Goal: Information Seeking & Learning: Learn about a topic

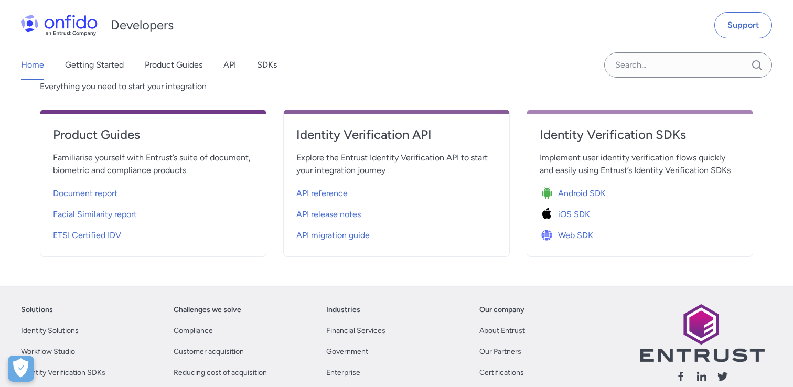
scroll to position [386, 0]
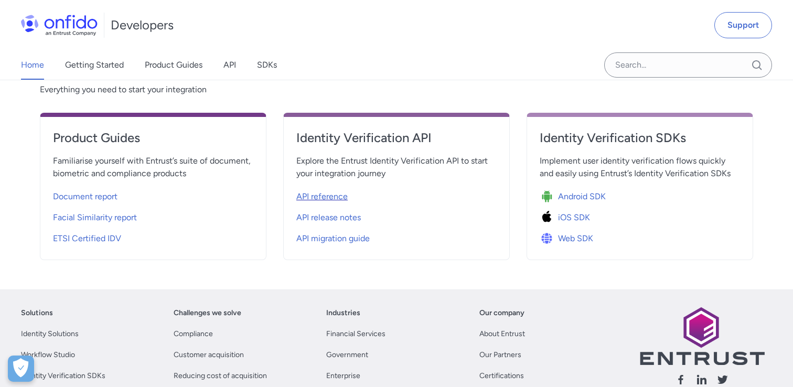
click at [329, 199] on span "API reference" at bounding box center [321, 196] width 51 height 13
select select "http"
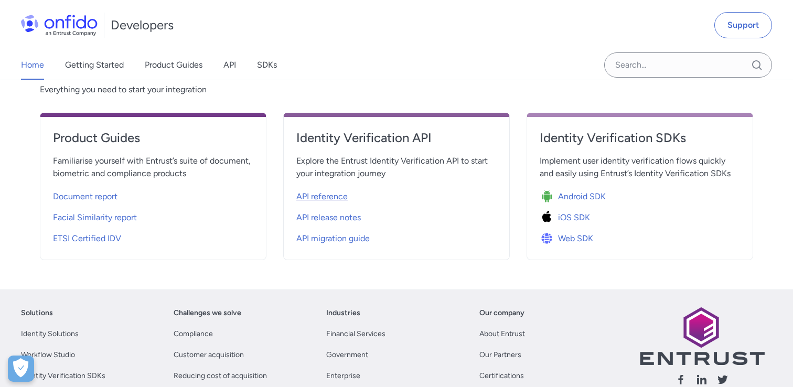
select select "http"
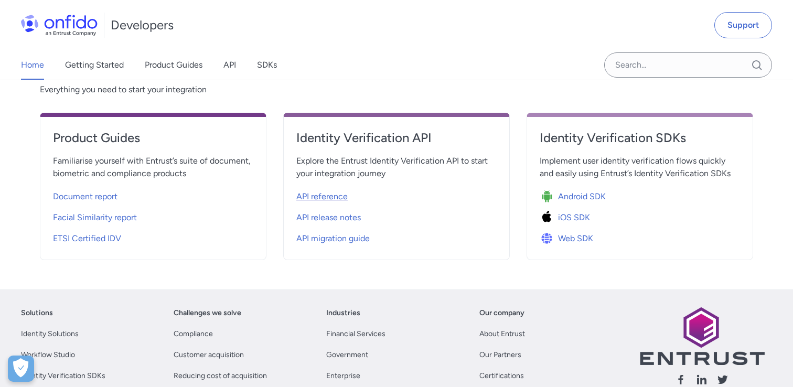
select select "http"
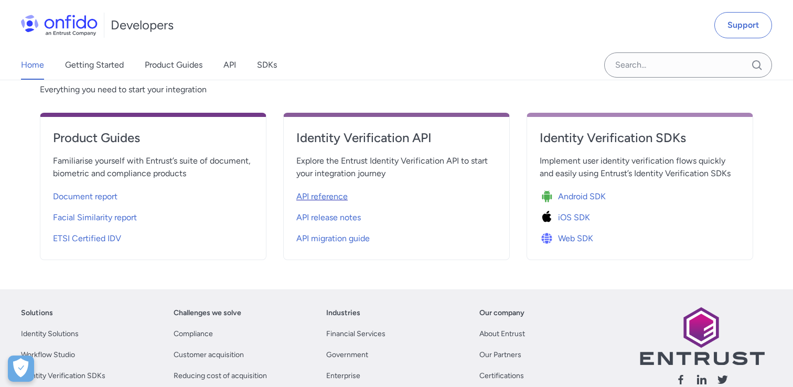
select select "http"
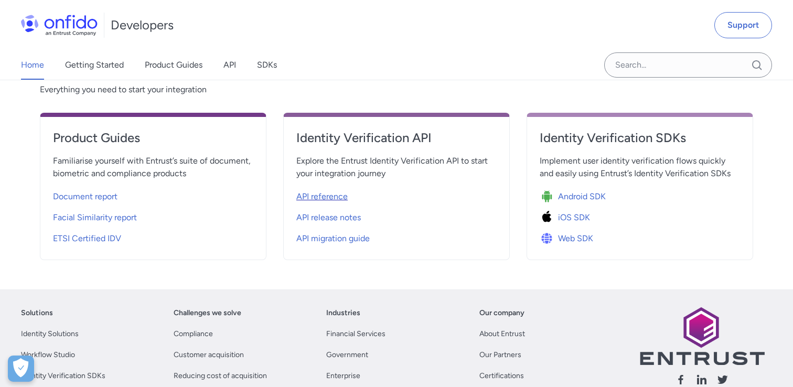
select select "http"
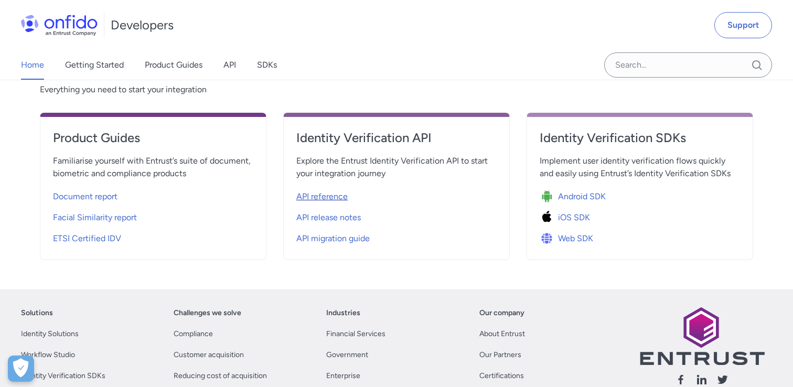
select select "http"
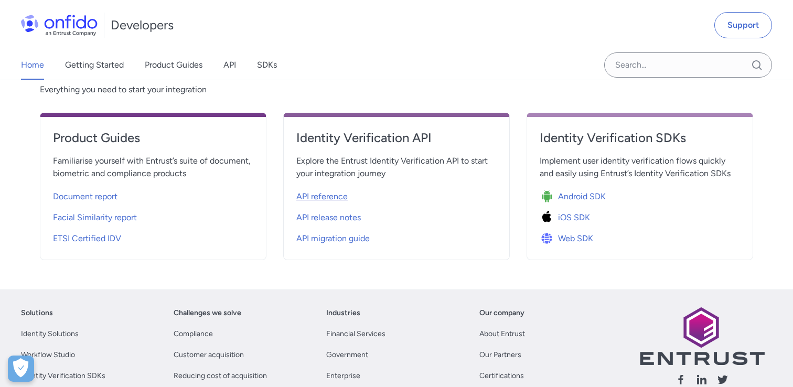
select select "http"
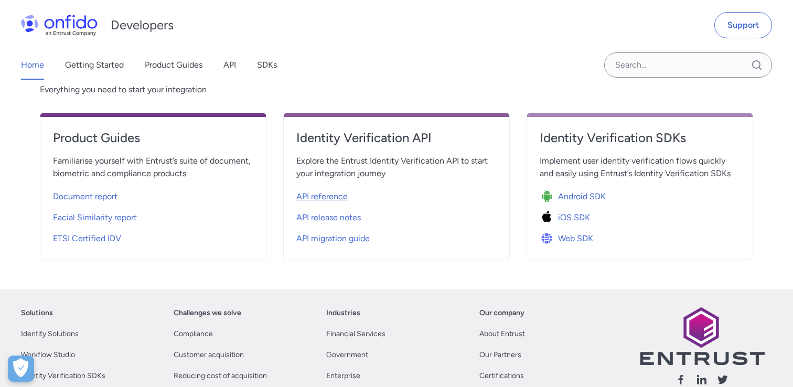
select select "http"
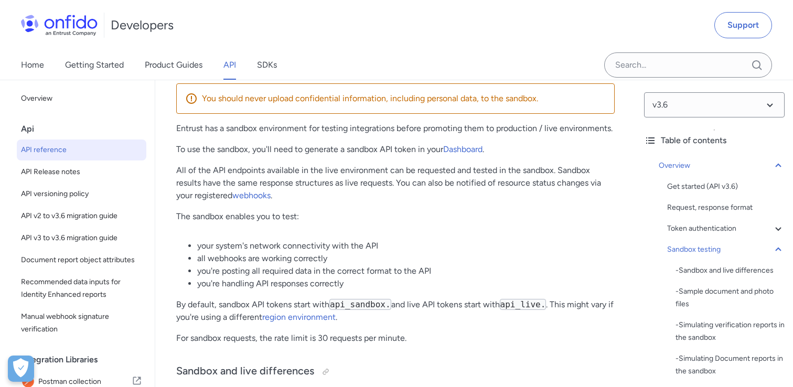
scroll to position [1637, 0]
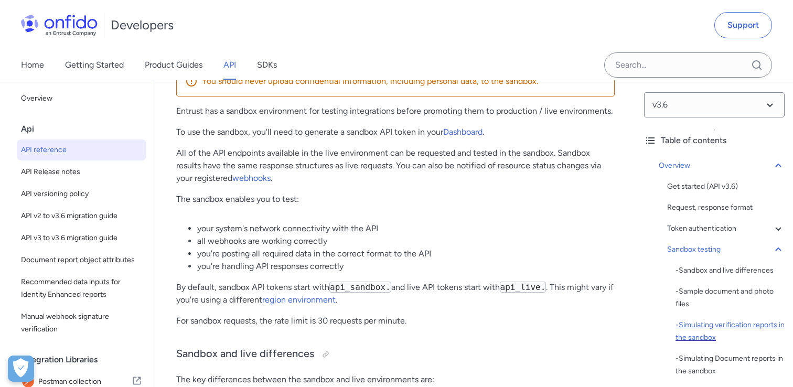
click at [711, 329] on div "- Simulating verification reports in the sandbox" at bounding box center [730, 331] width 109 height 25
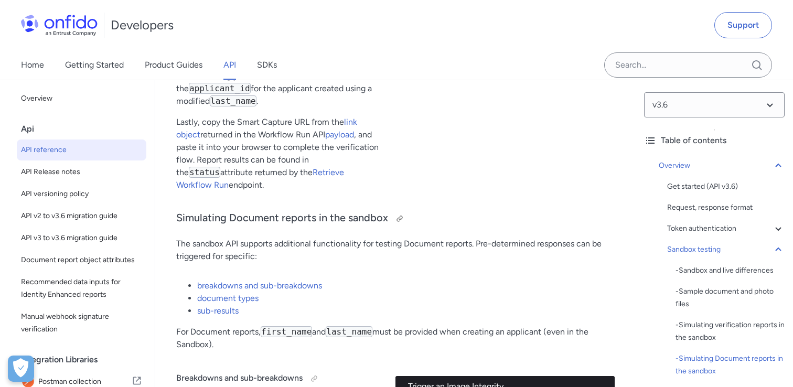
scroll to position [2574, 0]
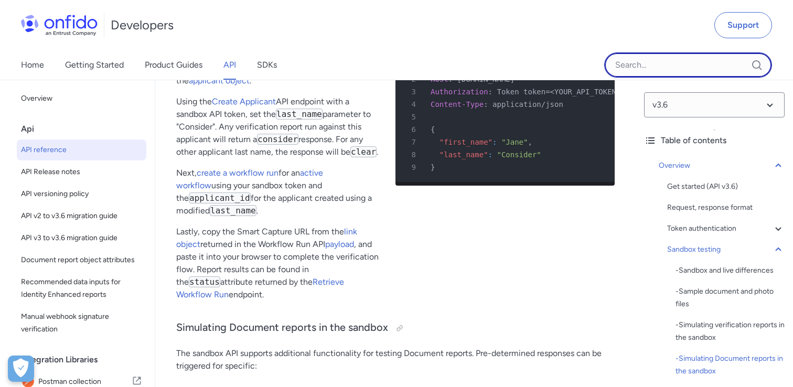
click at [680, 61] on input "Onfido search input field" at bounding box center [688, 64] width 168 height 25
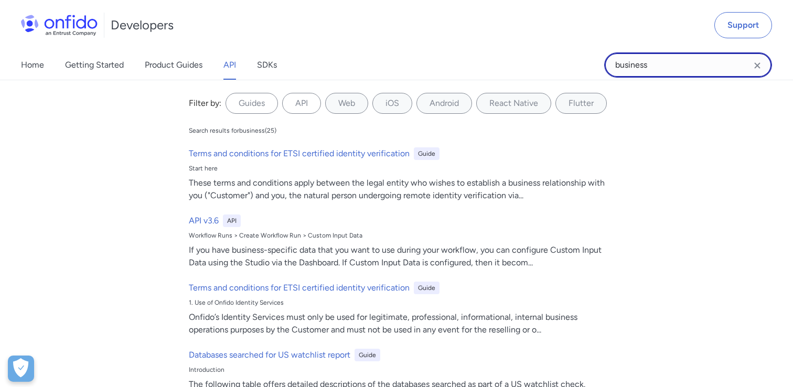
type input "business"
click at [756, 67] on icon "Clear search field button" at bounding box center [757, 65] width 6 height 6
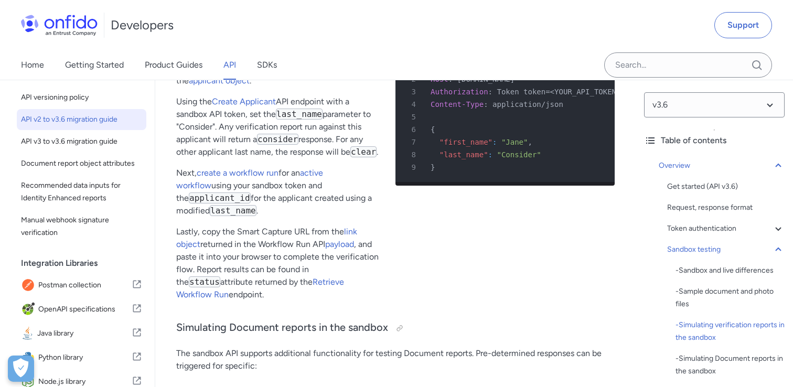
scroll to position [0, 0]
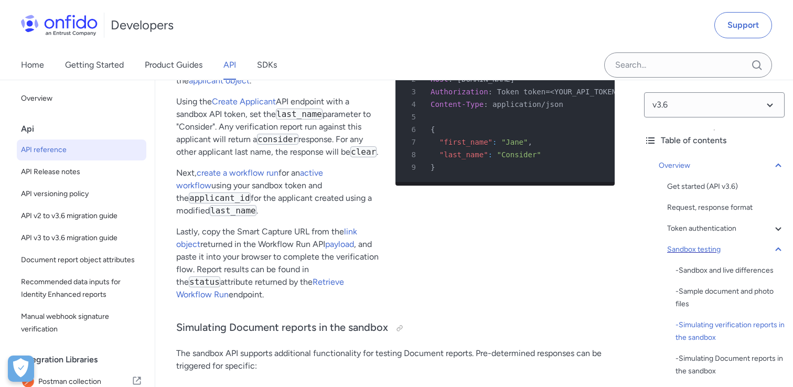
click at [780, 250] on icon at bounding box center [778, 250] width 6 height 4
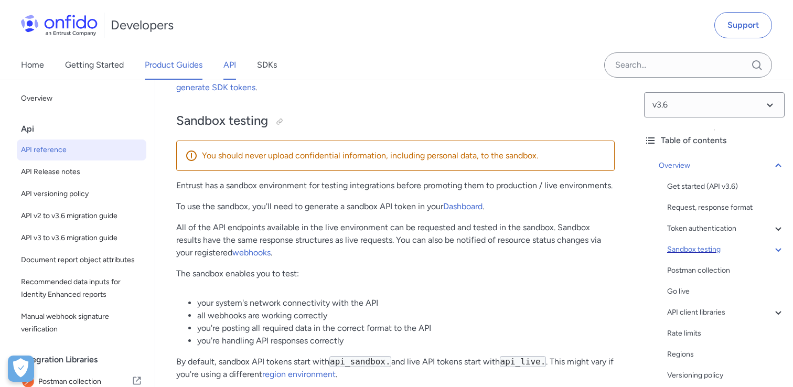
click at [167, 65] on link "Product Guides" at bounding box center [174, 64] width 58 height 29
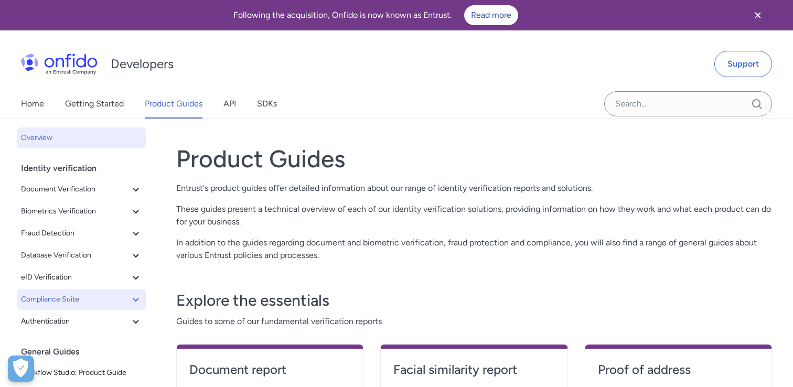
click at [134, 302] on icon at bounding box center [136, 299] width 13 height 13
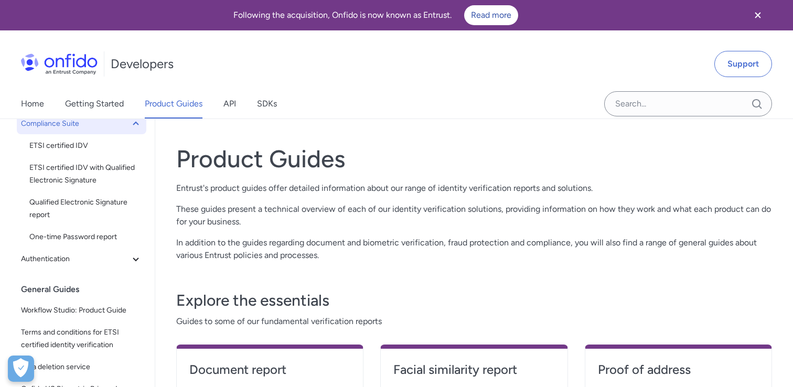
scroll to position [180, 0]
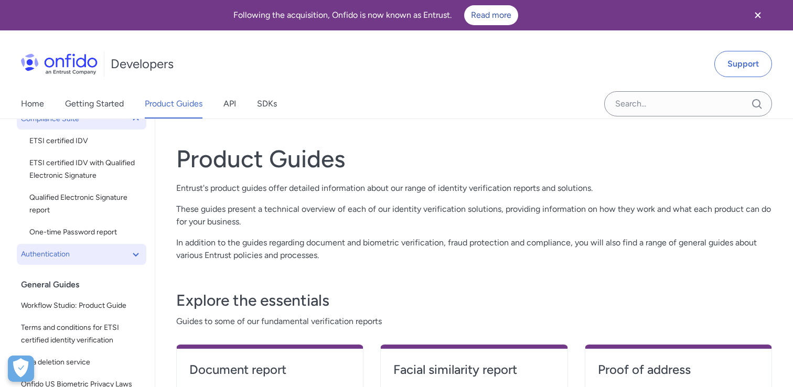
click at [136, 246] on button "Authentication" at bounding box center [82, 254] width 130 height 21
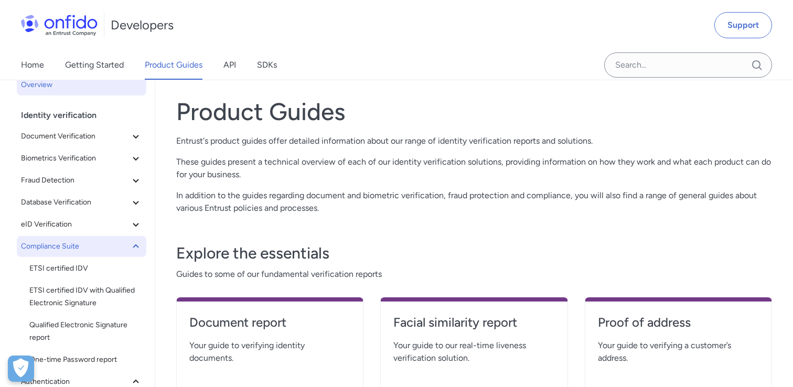
scroll to position [13, 0]
click at [141, 206] on icon at bounding box center [136, 203] width 13 height 13
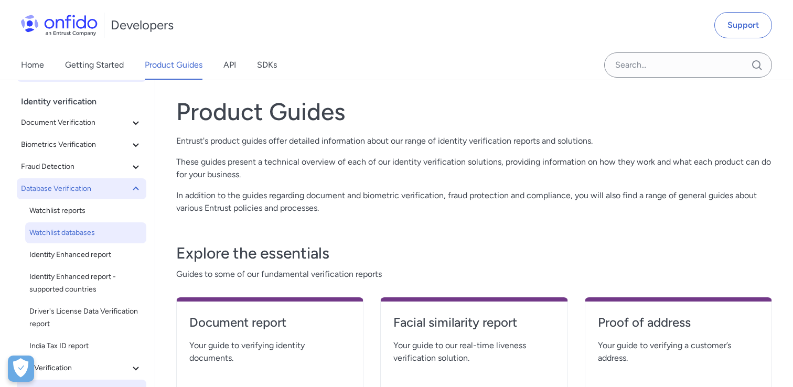
scroll to position [0, 0]
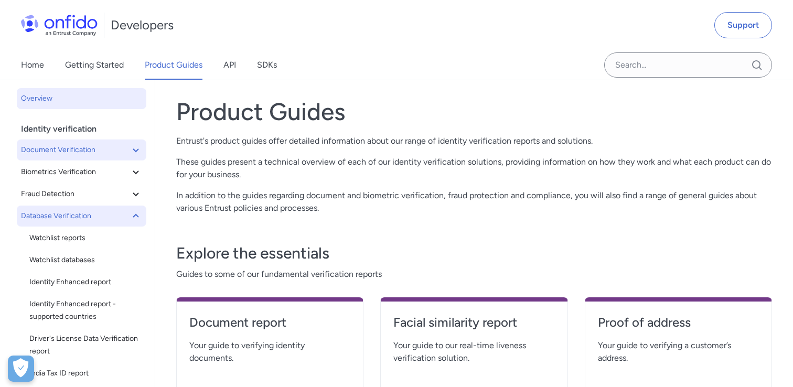
click at [137, 155] on icon at bounding box center [136, 150] width 13 height 13
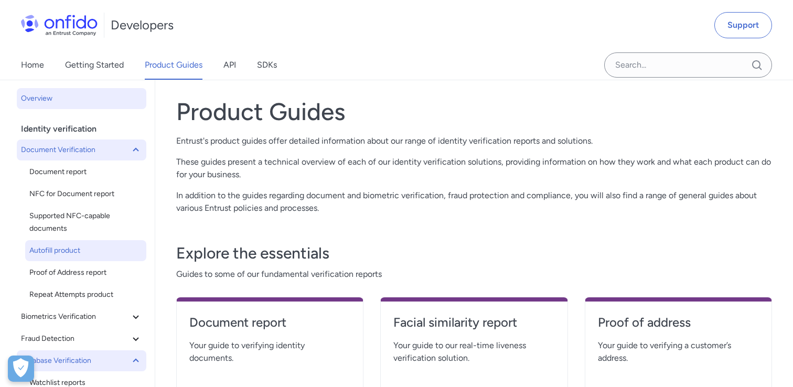
click at [78, 248] on span "Autofill product" at bounding box center [85, 250] width 113 height 13
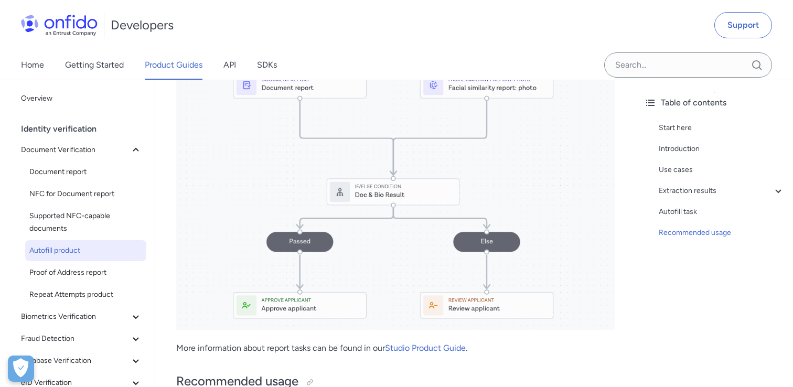
scroll to position [1588, 0]
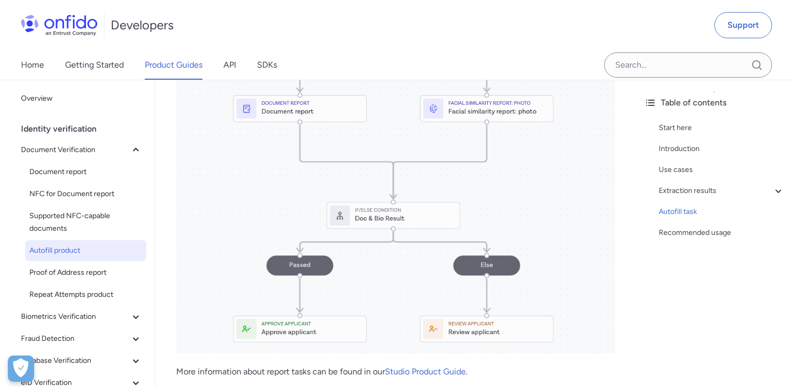
scroll to position [47, 0]
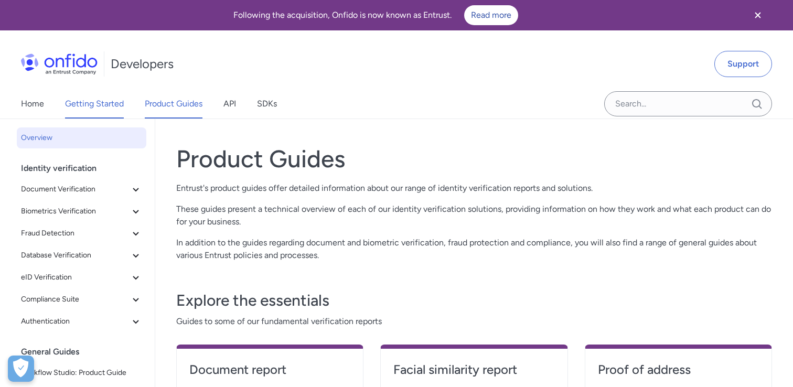
click at [109, 103] on link "Getting Started" at bounding box center [94, 103] width 59 height 29
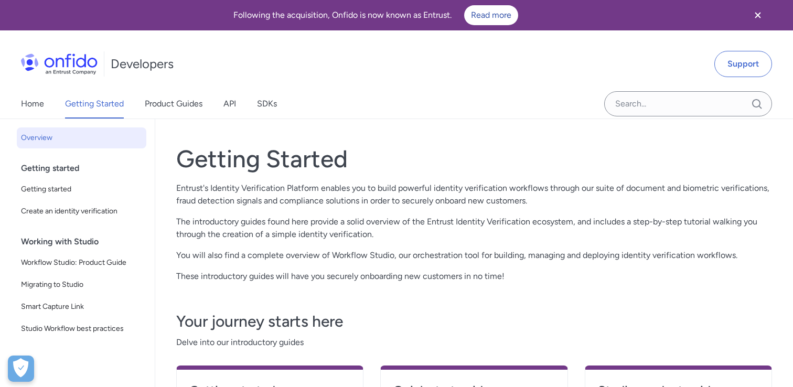
click at [46, 106] on div "Home Getting Started Product Guides API SDKs" at bounding box center [159, 103] width 319 height 29
click at [36, 104] on link "Home" at bounding box center [32, 103] width 23 height 29
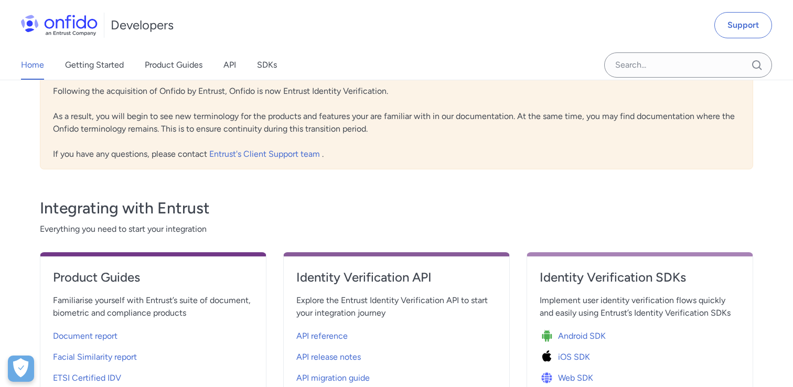
scroll to position [386, 0]
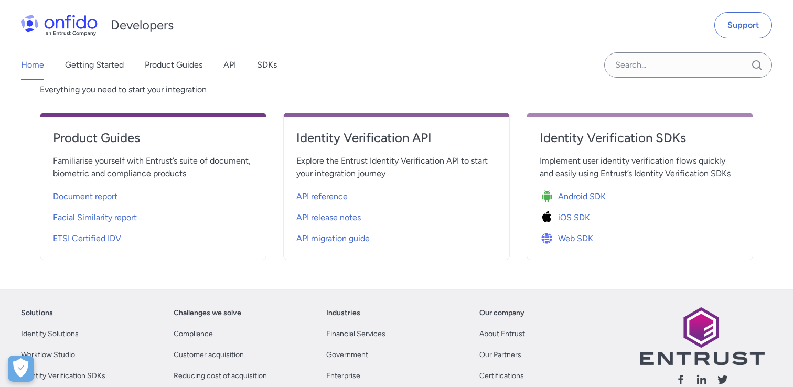
click at [342, 195] on span "API reference" at bounding box center [321, 196] width 51 height 13
select select "http"
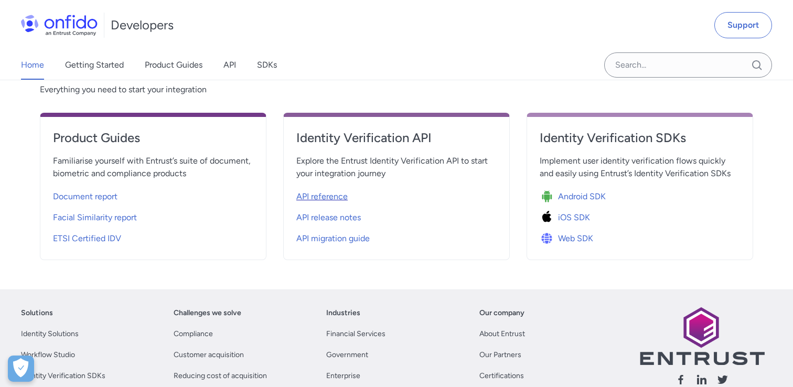
select select "http"
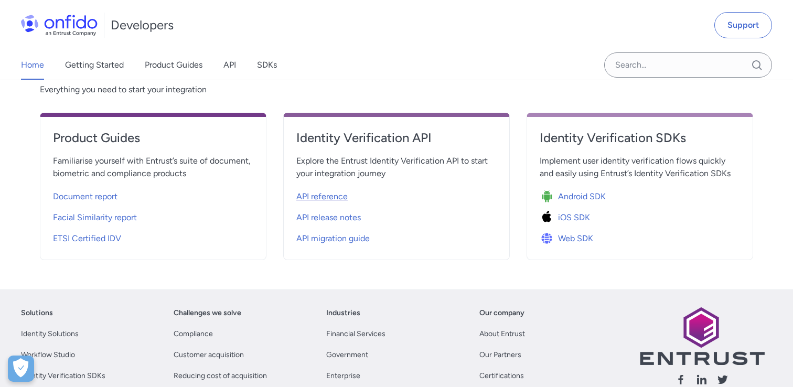
select select "http"
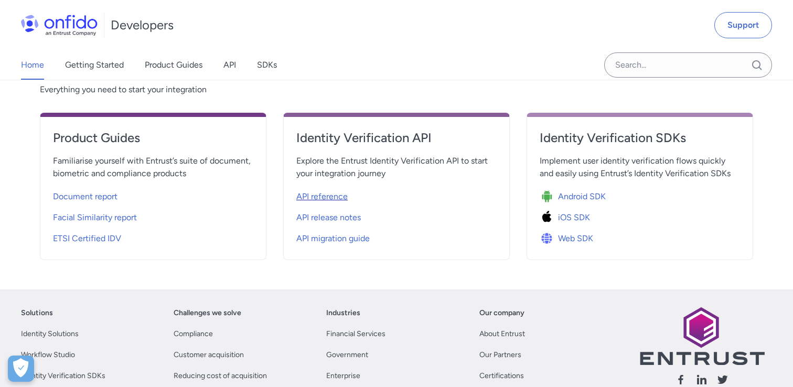
select select "http"
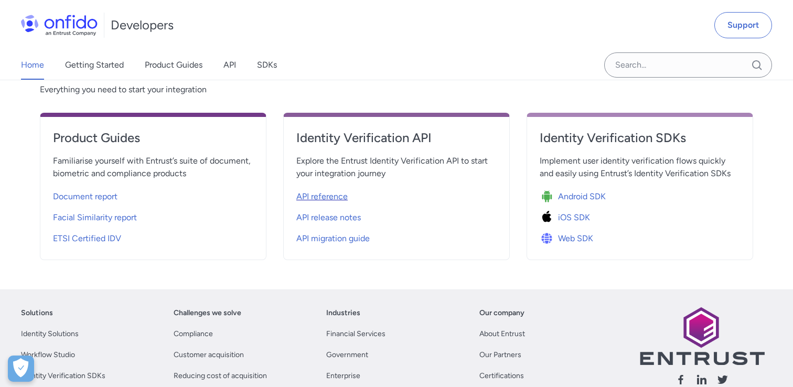
select select "http"
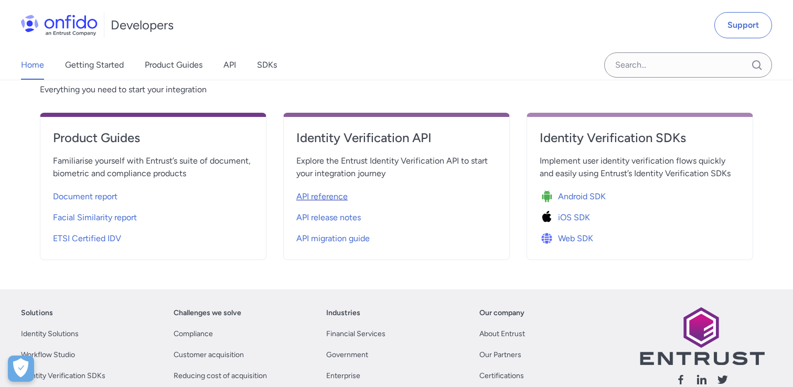
select select "http"
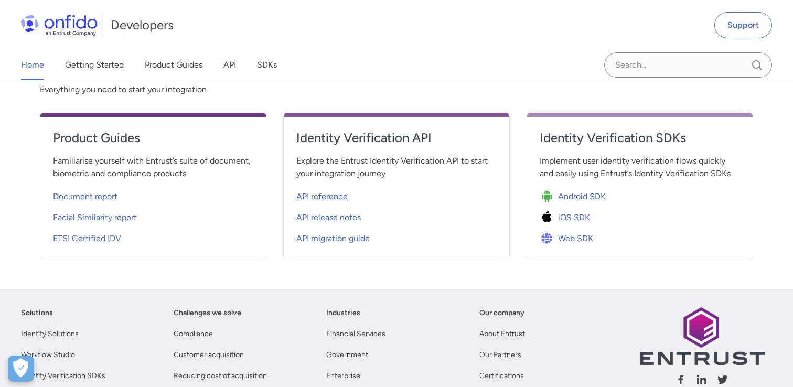
select select "http"
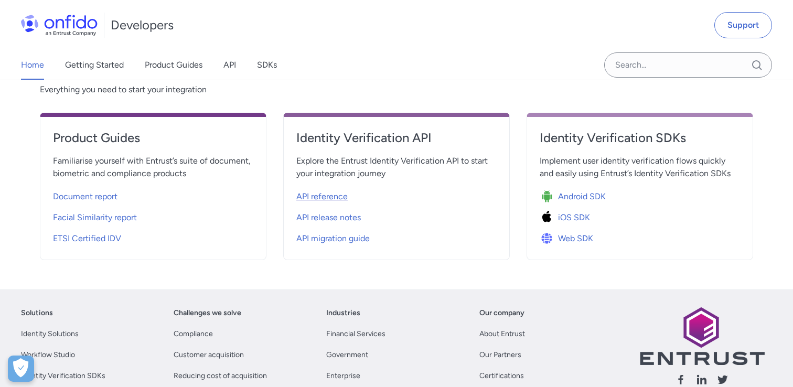
select select "http"
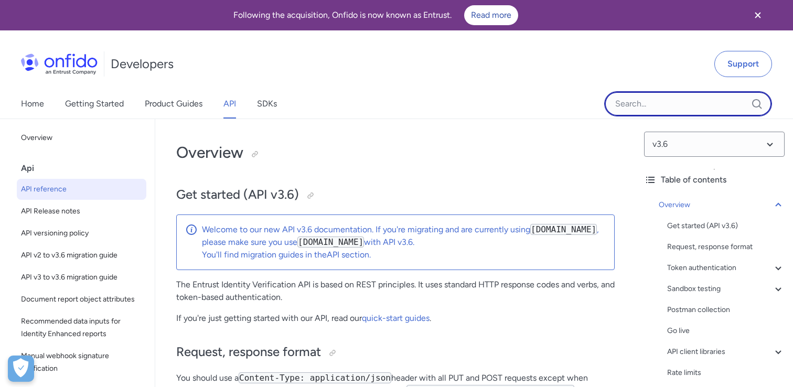
click at [656, 107] on input "Onfido search input field" at bounding box center [688, 103] width 168 height 25
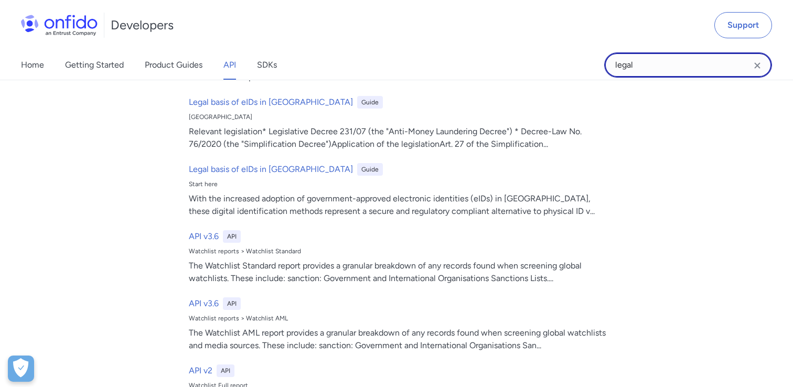
scroll to position [60, 0]
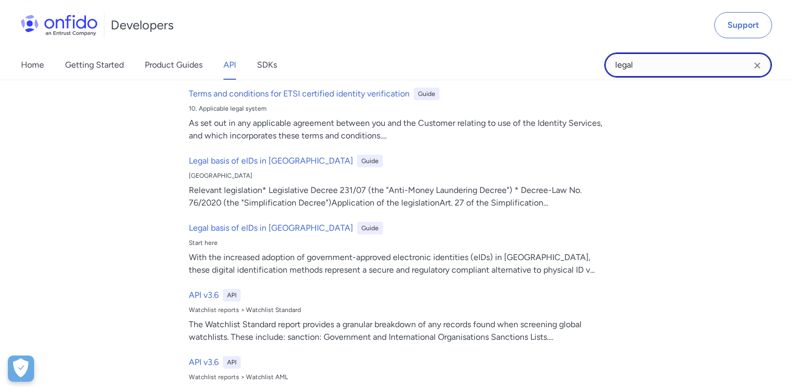
click at [632, 64] on input "legal" at bounding box center [688, 64] width 168 height 25
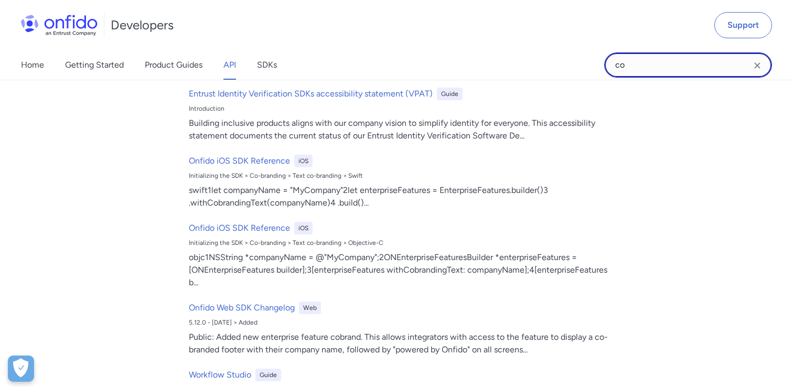
type input "c"
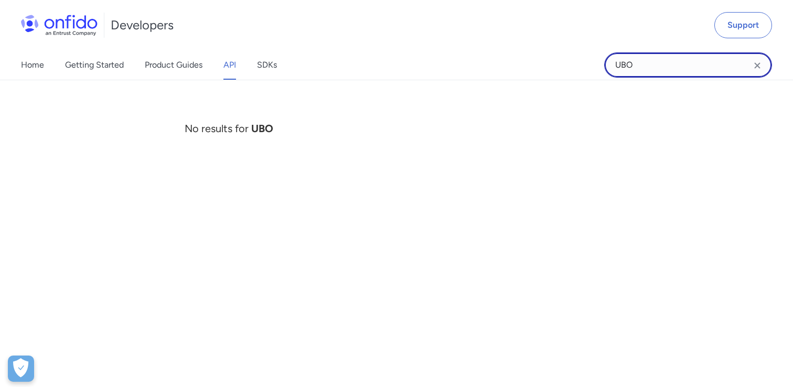
click at [665, 59] on input "UBO" at bounding box center [688, 64] width 168 height 25
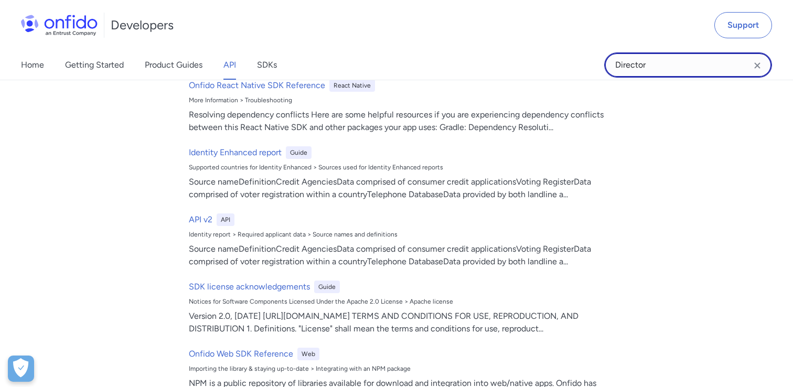
scroll to position [818, 0]
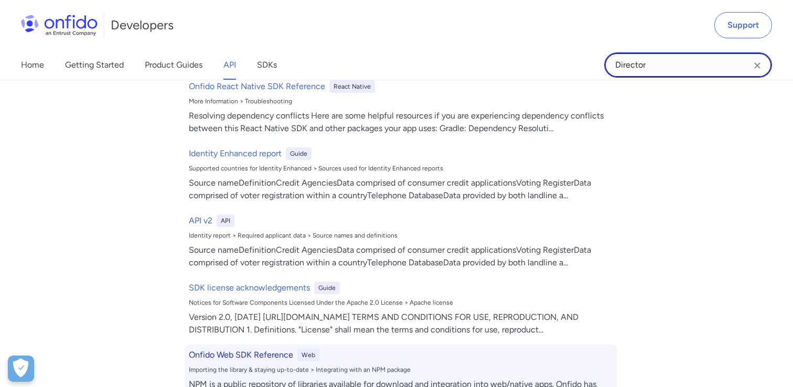
type input "Director"
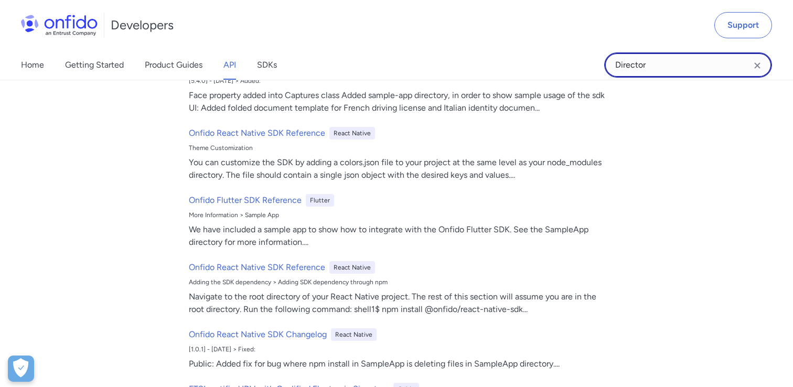
scroll to position [0, 0]
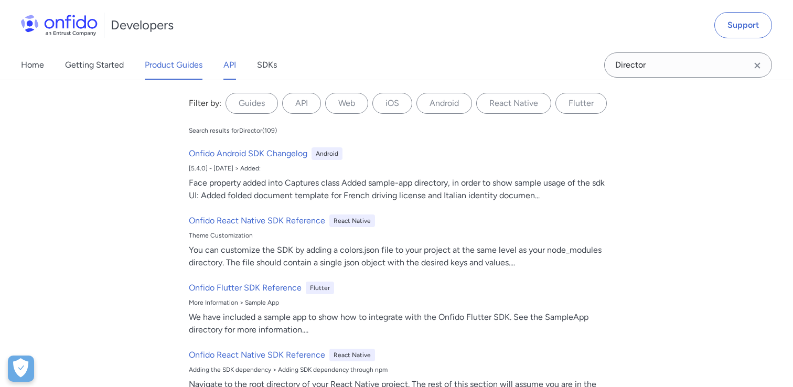
click at [169, 62] on link "Product Guides" at bounding box center [174, 64] width 58 height 29
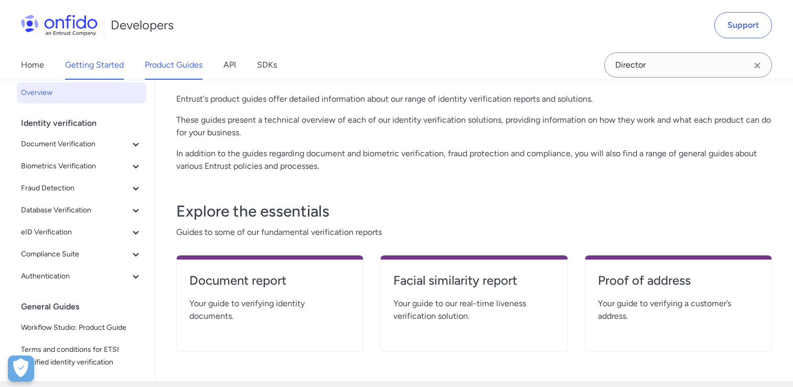
click at [107, 65] on link "Getting Started" at bounding box center [94, 64] width 59 height 29
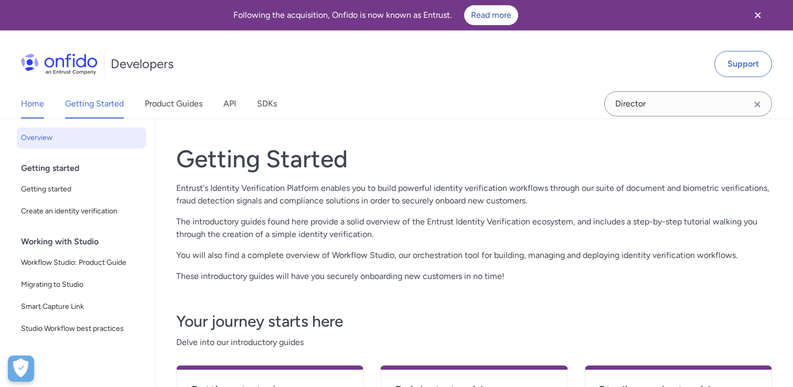
click at [34, 100] on link "Home" at bounding box center [32, 103] width 23 height 29
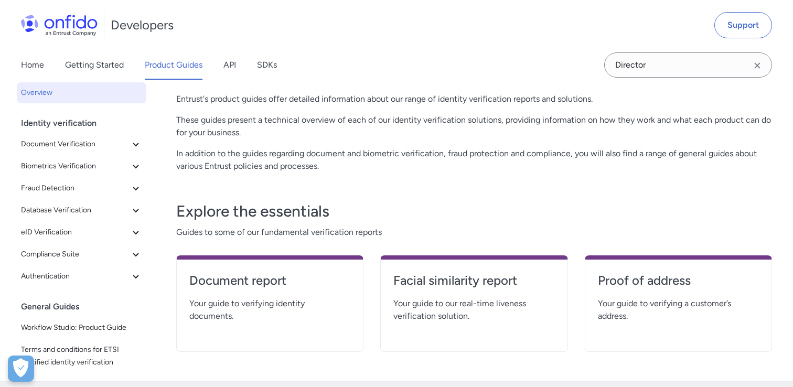
select select "http"
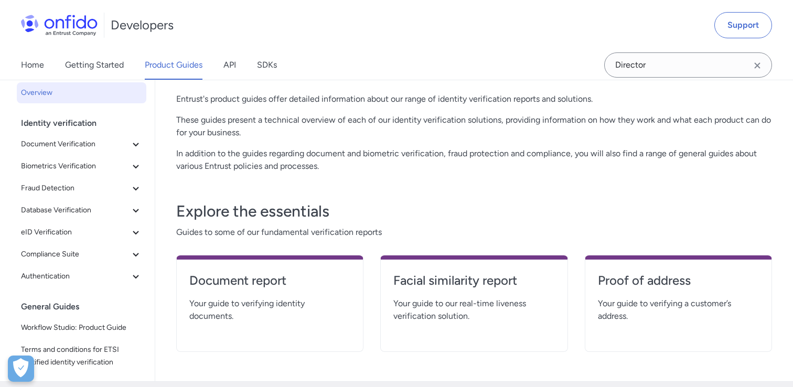
select select "http"
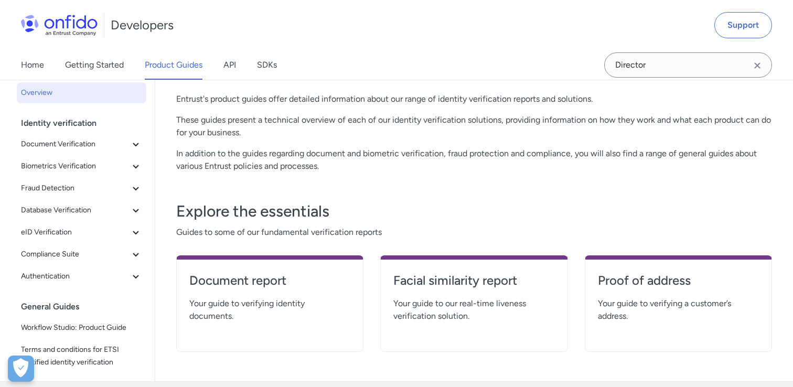
select select "http"
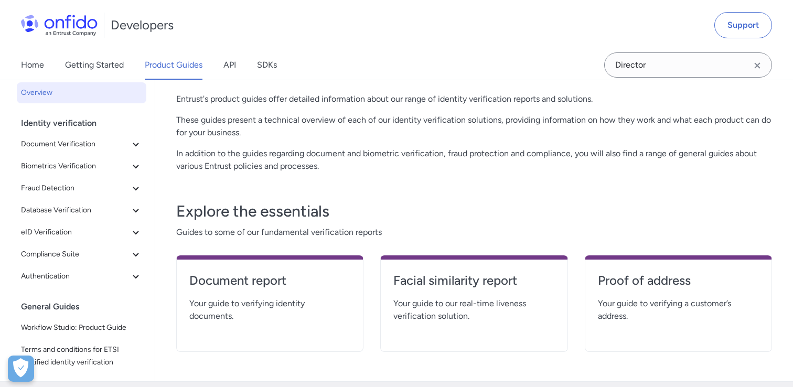
select select "http"
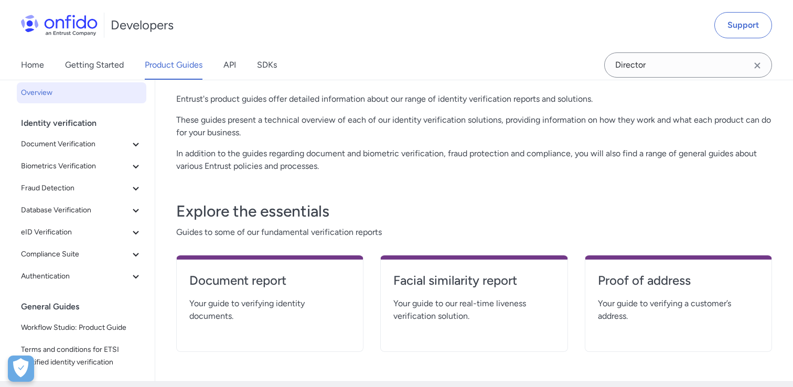
select select "http"
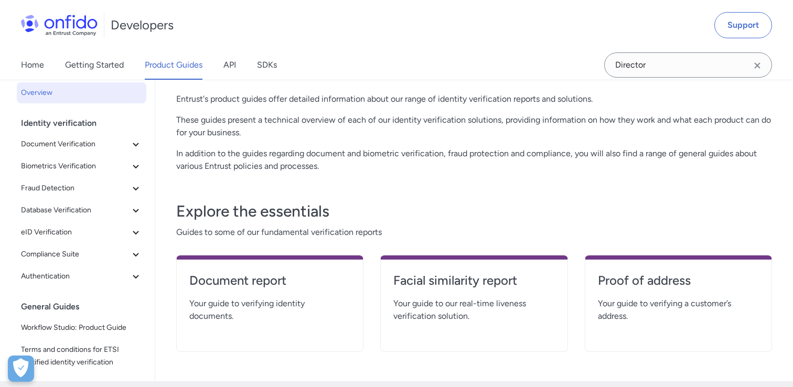
select select "http"
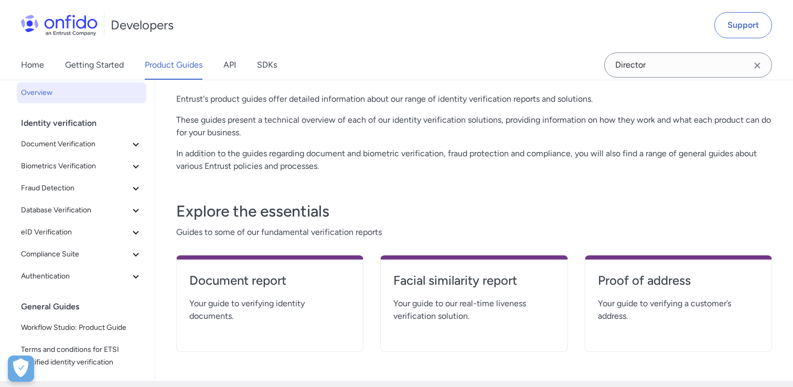
select select "http"
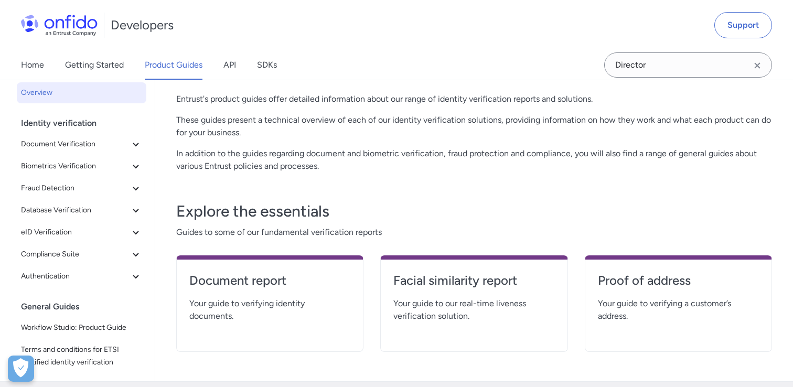
select select "http"
